Goal: Task Accomplishment & Management: Complete application form

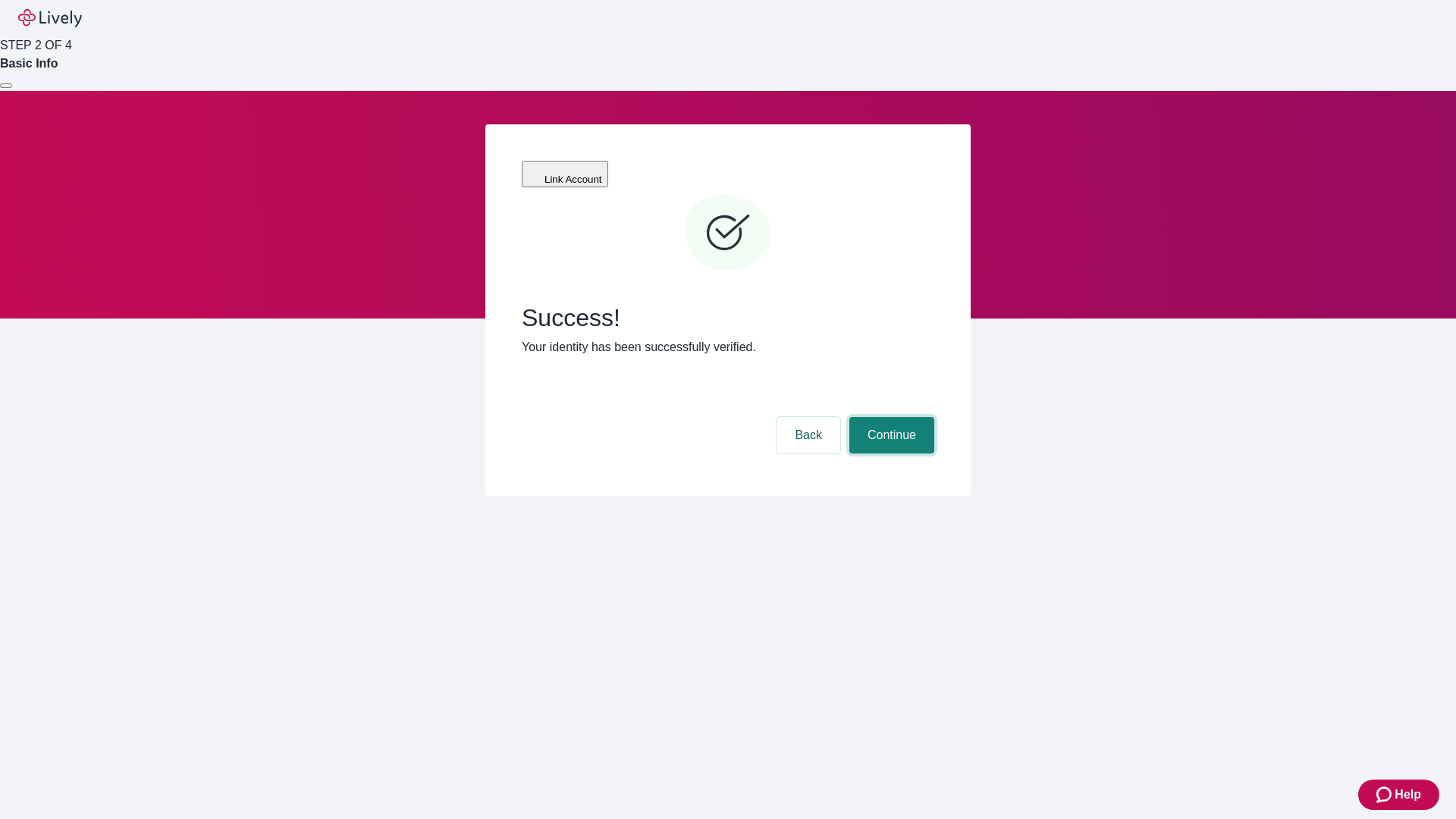
click at [889, 417] on button "Continue" at bounding box center [891, 435] width 85 height 37
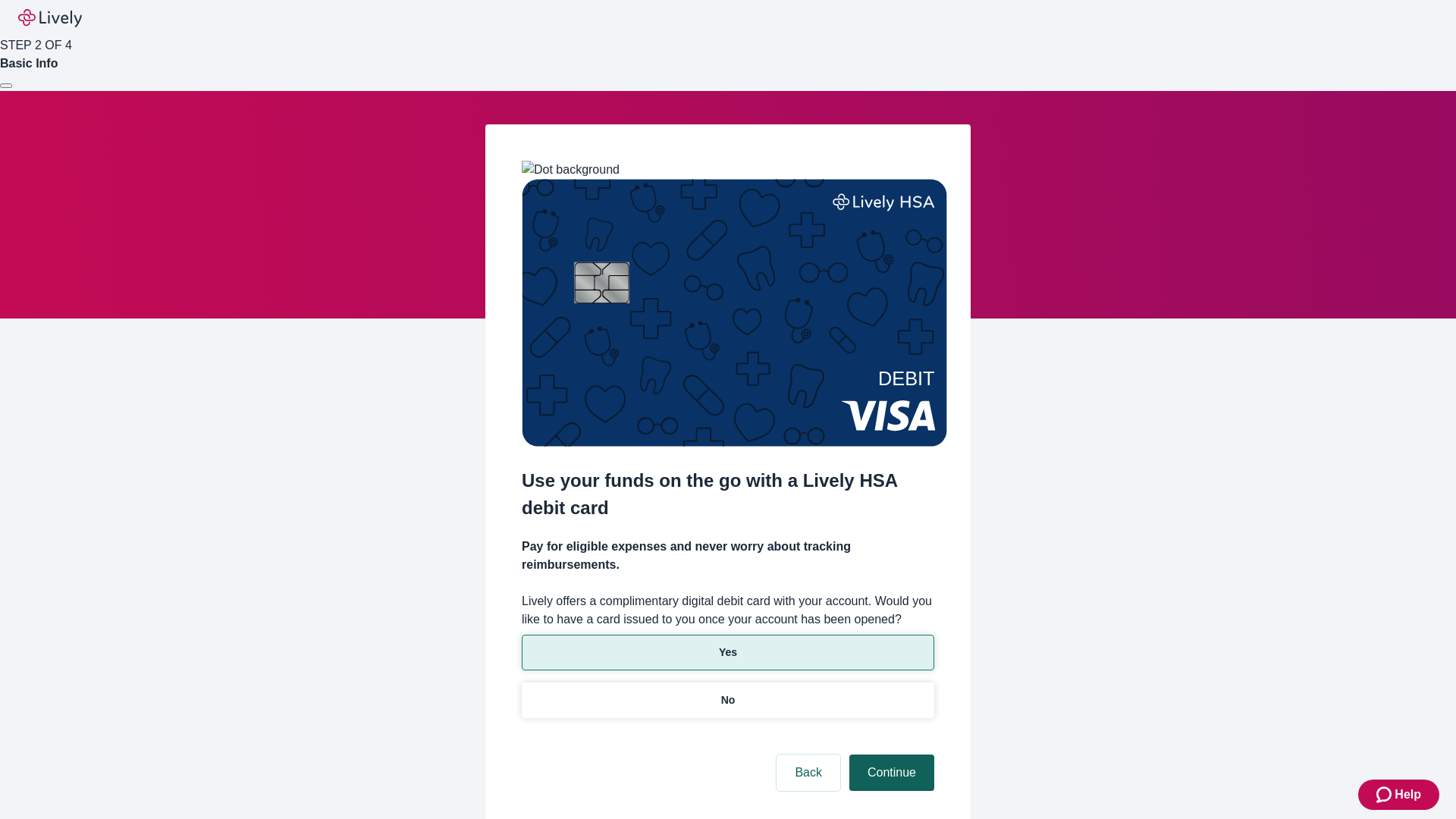
click at [727, 644] on p "Yes" at bounding box center [728, 652] width 18 height 16
click at [889, 755] on button "Continue" at bounding box center [891, 773] width 85 height 37
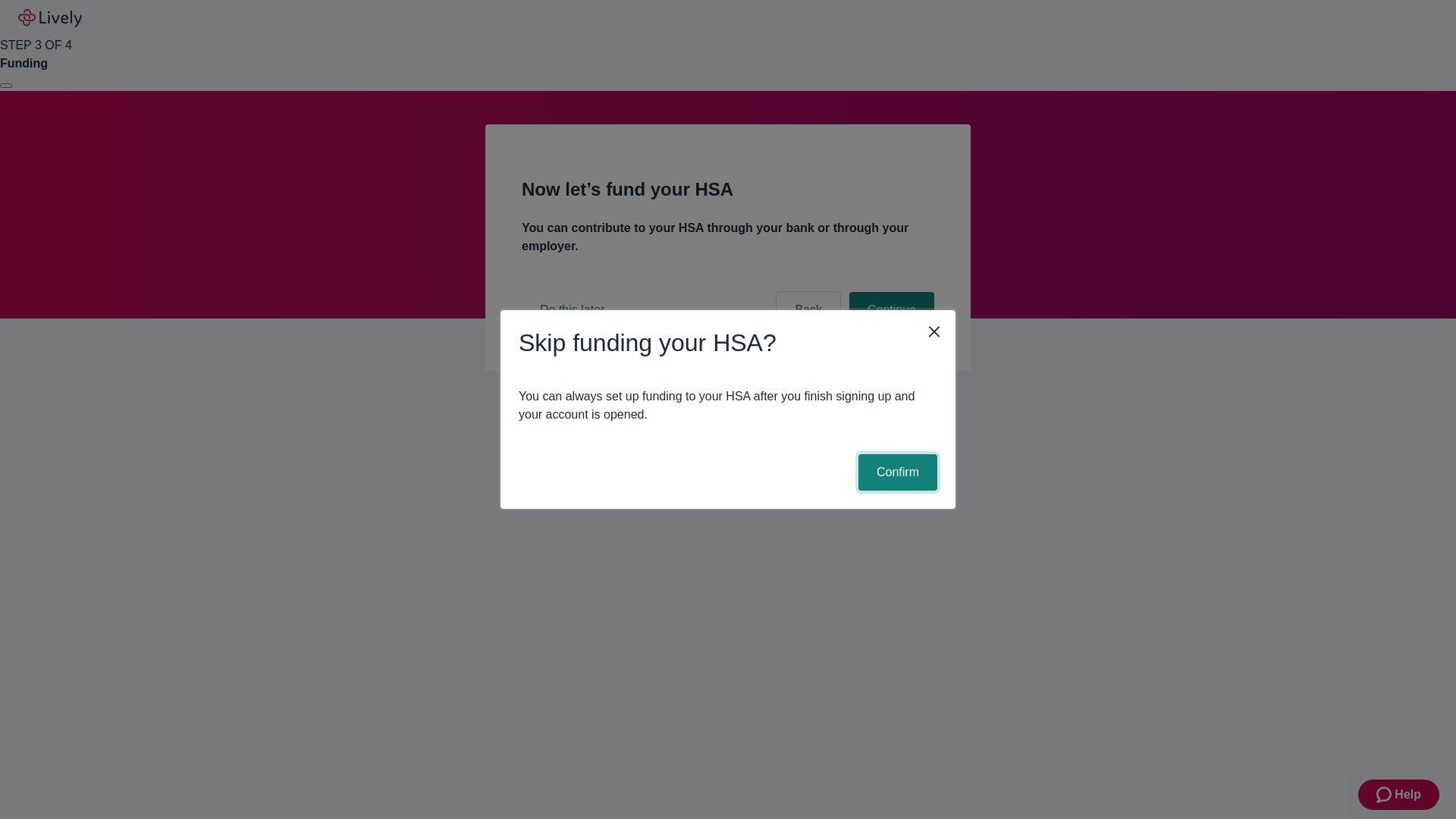
click at [896, 472] on button "Confirm" at bounding box center [897, 472] width 78 height 37
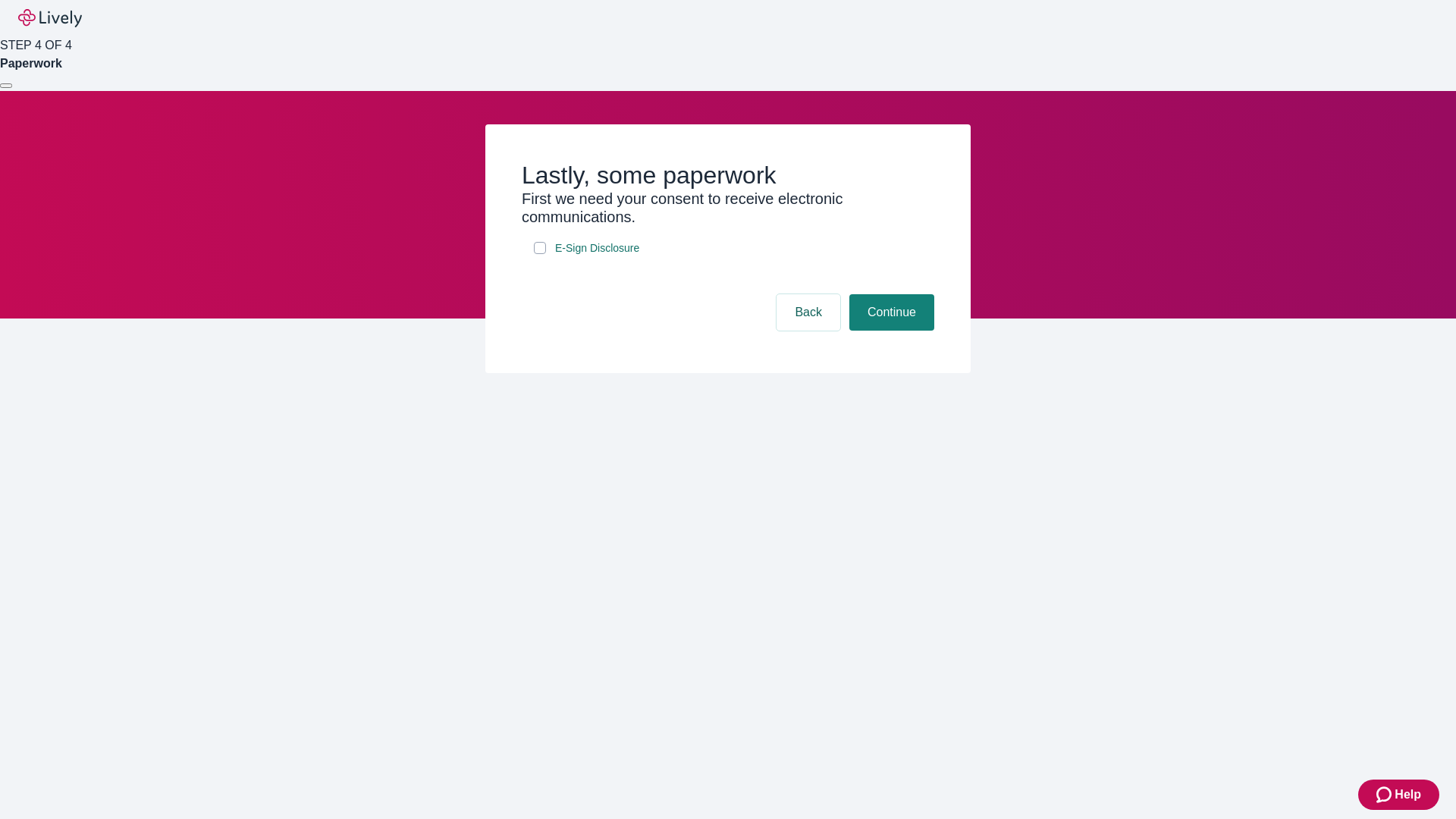
click at [540, 254] on input "E-Sign Disclosure" at bounding box center [540, 248] width 12 height 12
checkbox input "true"
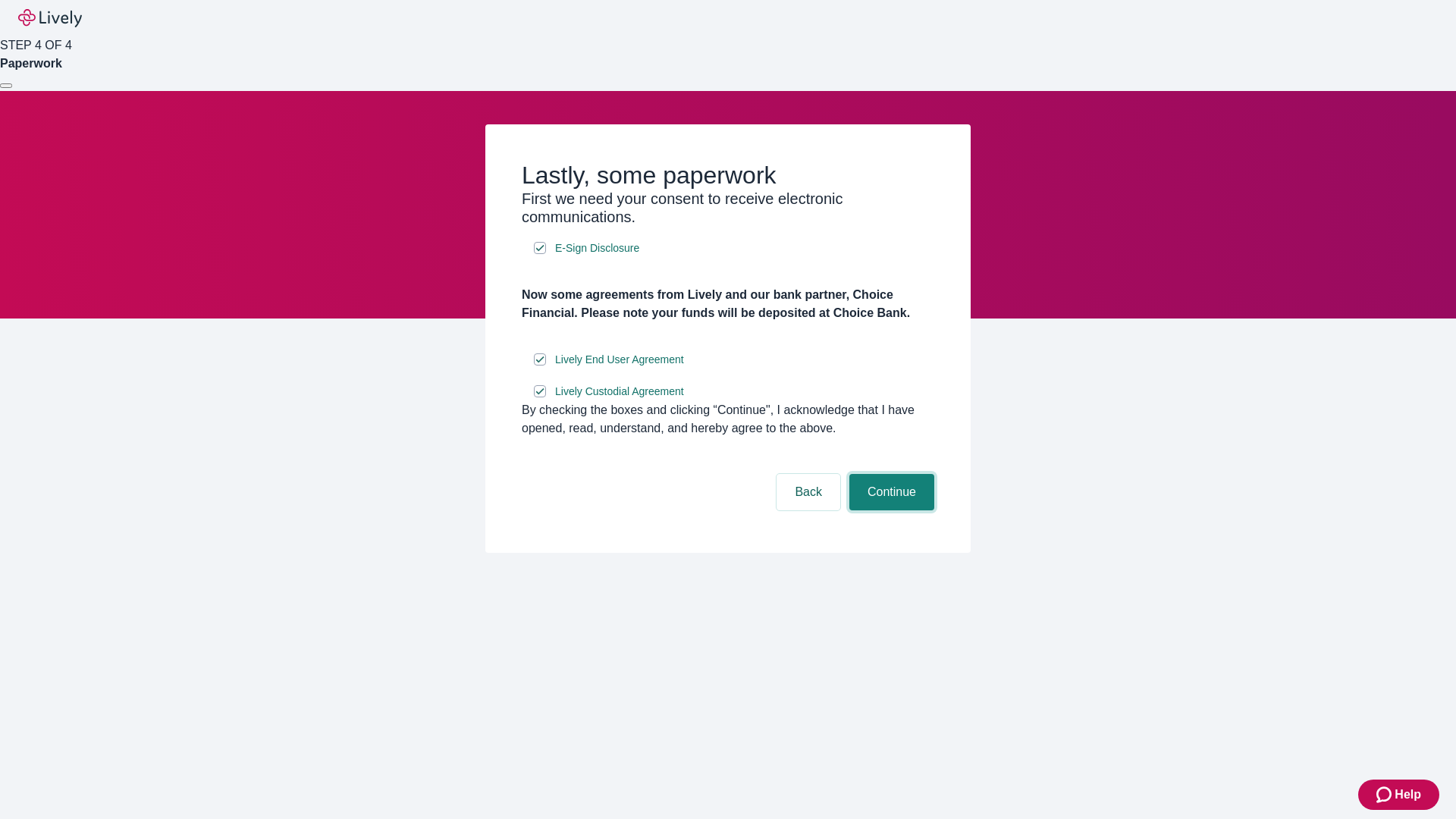
click at [889, 511] on button "Continue" at bounding box center [891, 492] width 85 height 37
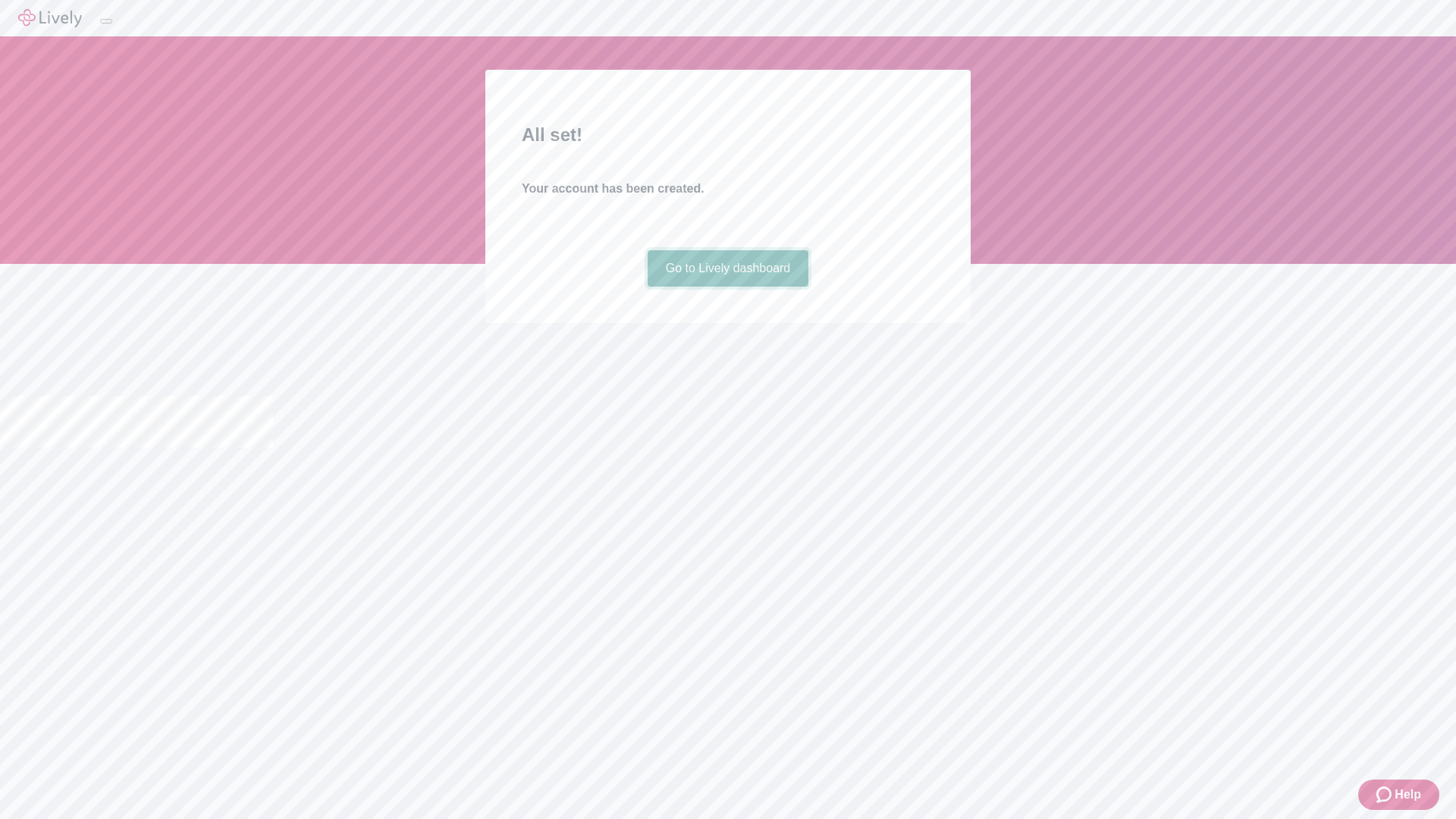
click at [727, 287] on link "Go to Lively dashboard" at bounding box center [728, 268] width 161 height 37
